Goal: Information Seeking & Learning: Learn about a topic

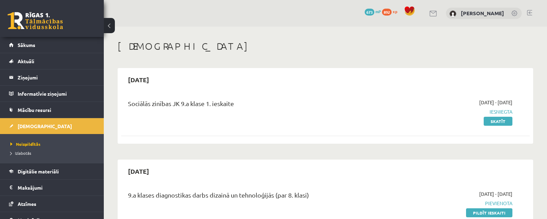
scroll to position [346, 0]
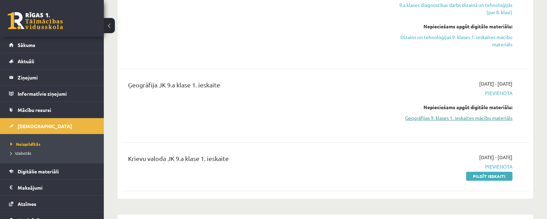
click at [450, 119] on link "Ģeogrāfijas 9. klases 1. ieskaites mācību materiāls" at bounding box center [451, 117] width 121 height 7
